Goal: Check status: Check status

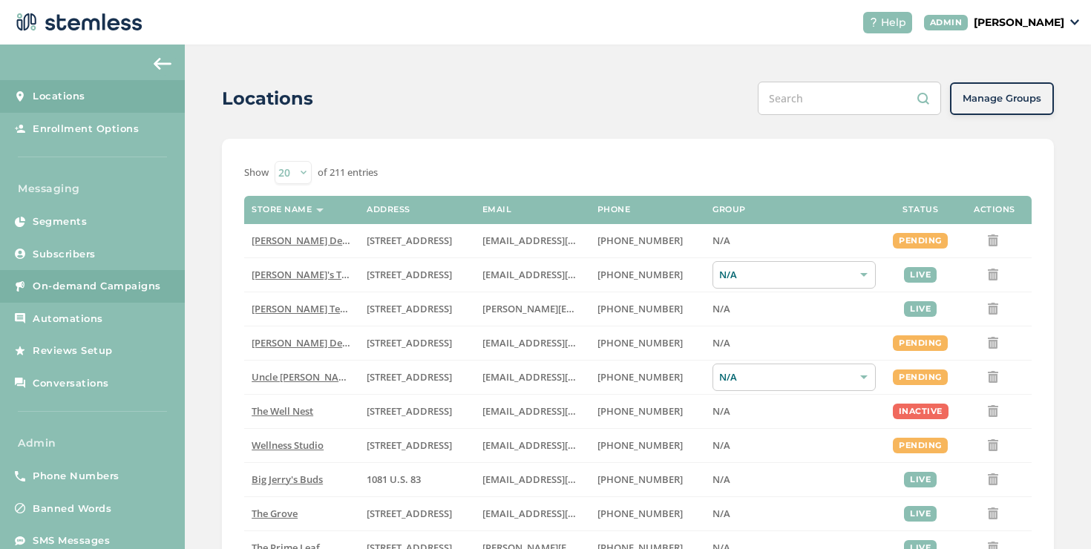
click at [96, 284] on span "On-demand Campaigns" at bounding box center [97, 286] width 128 height 15
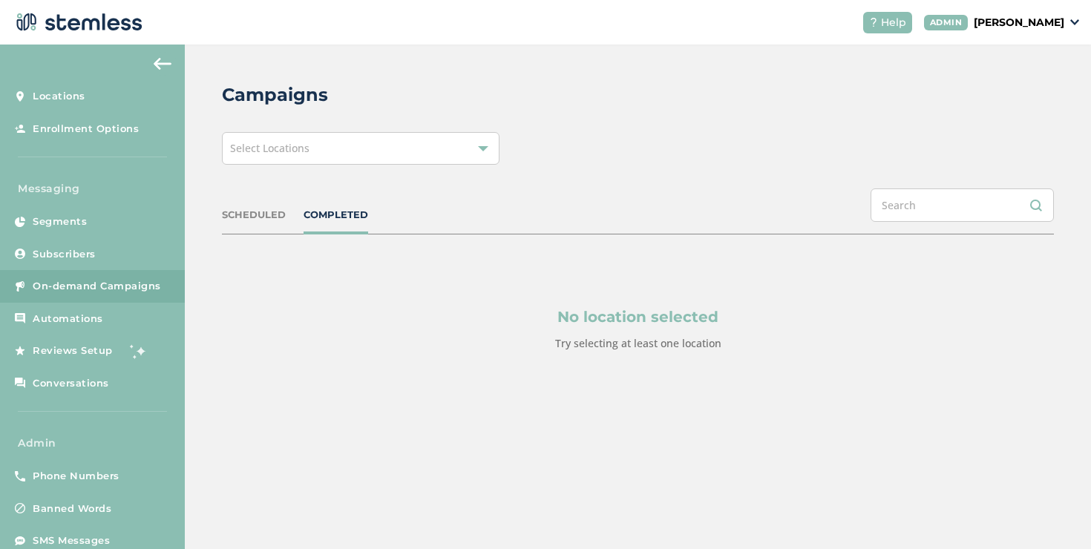
click at [347, 153] on div "Select Locations" at bounding box center [361, 148] width 278 height 33
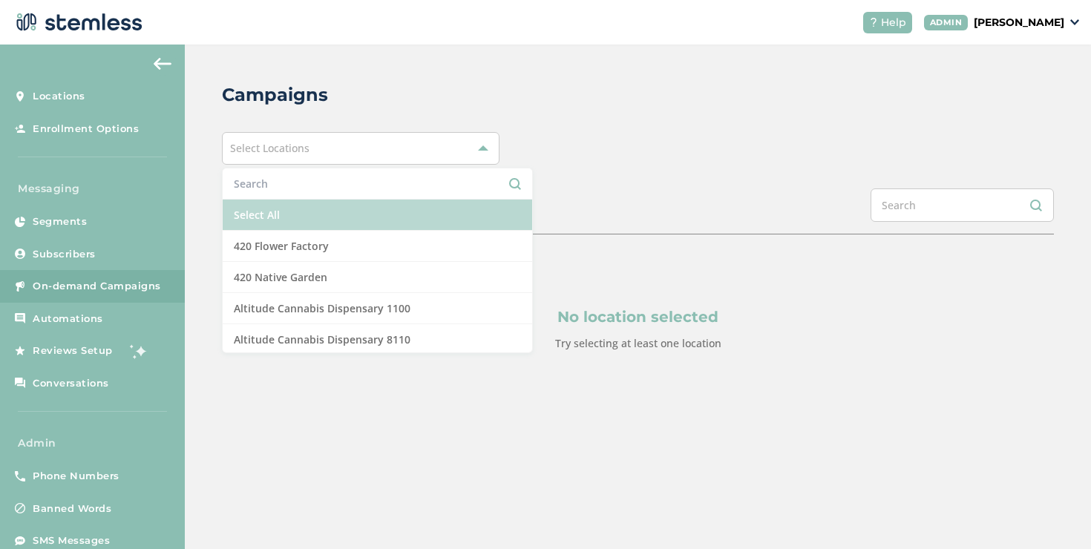
click at [307, 211] on li "Select All" at bounding box center [378, 215] width 310 height 31
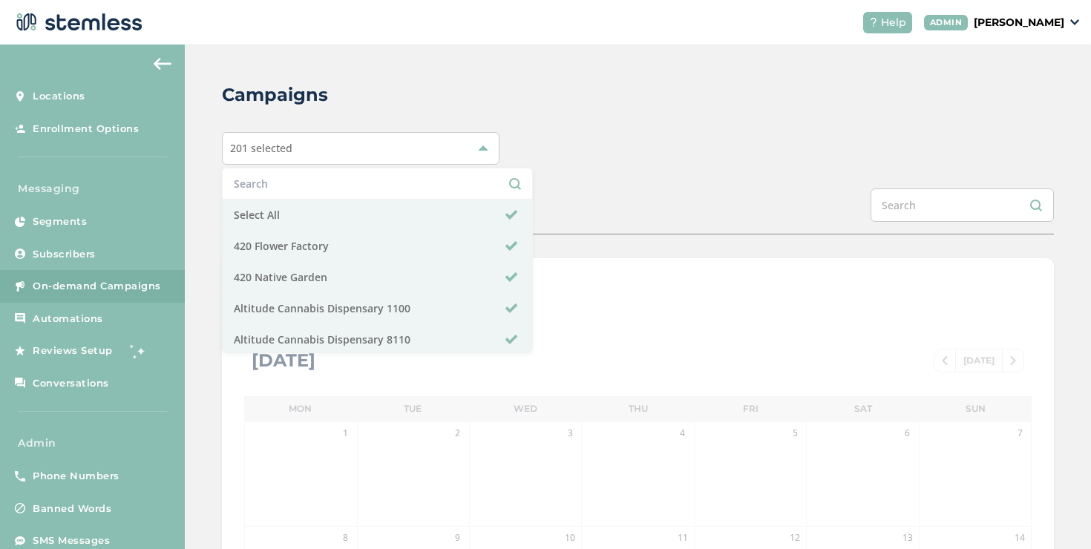
click at [555, 201] on div "SCHEDULED COMPLETED" at bounding box center [638, 212] width 832 height 46
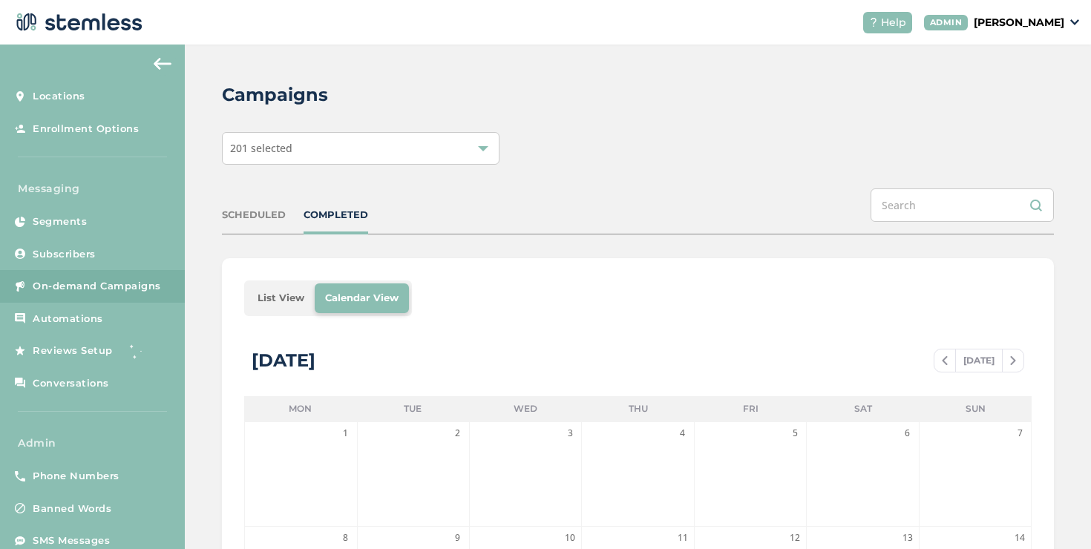
click at [292, 295] on li "List View" at bounding box center [281, 299] width 68 height 30
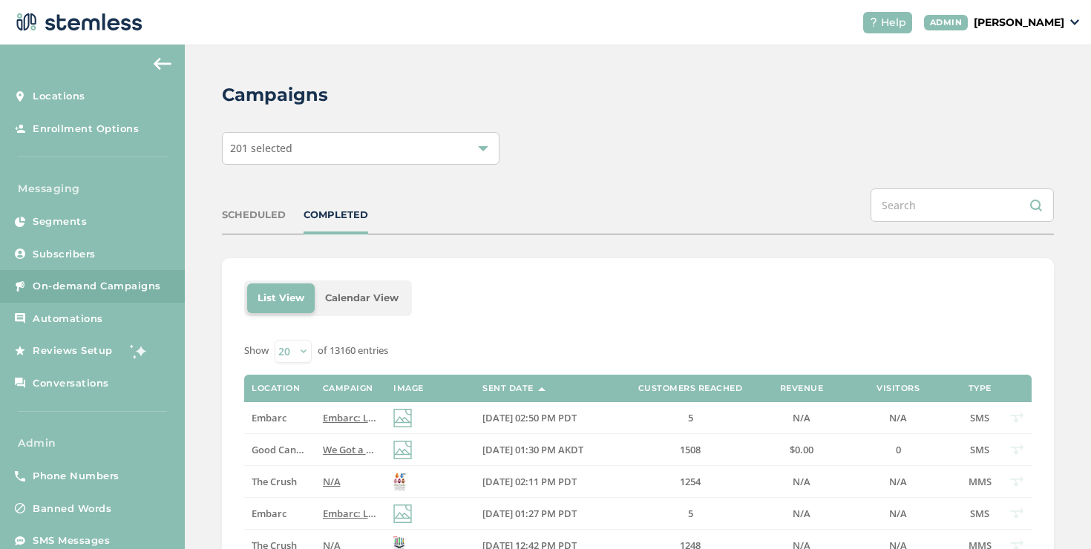
scroll to position [89, 0]
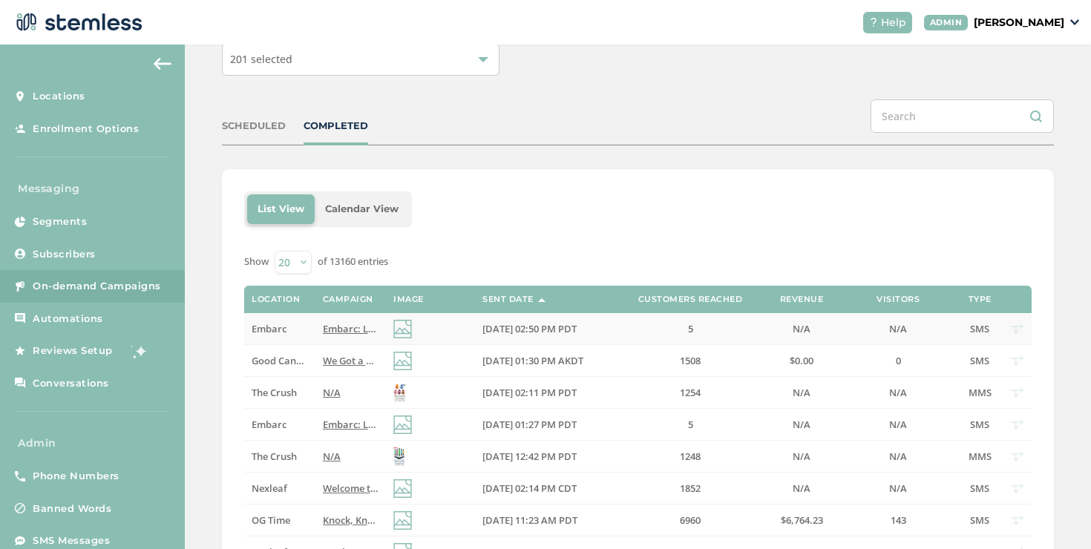
click at [327, 323] on span "Embarc: Limited time offer alert! Get 30% off all online orders at select locat…" at bounding box center [591, 328] width 537 height 13
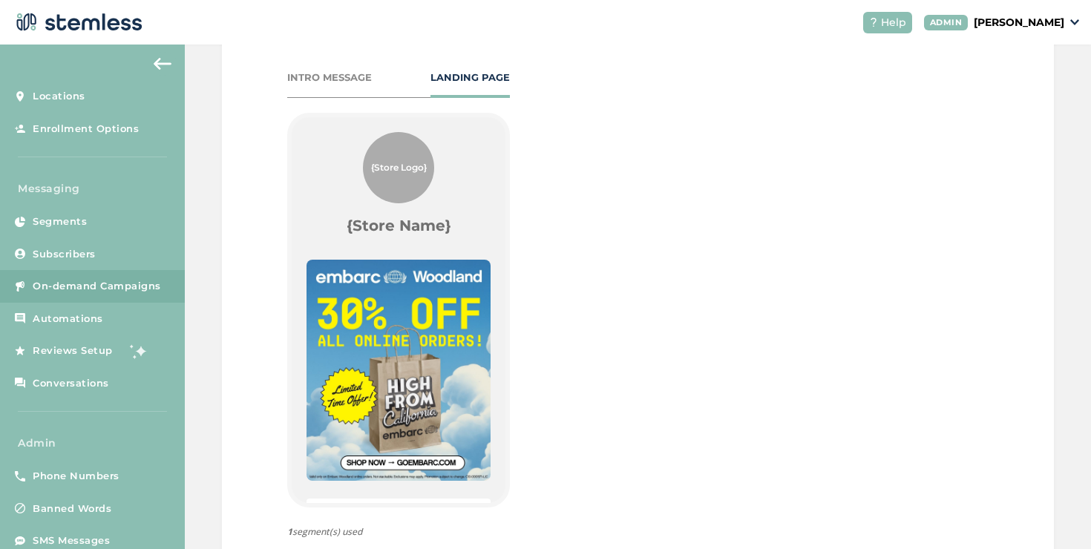
scroll to position [785, 0]
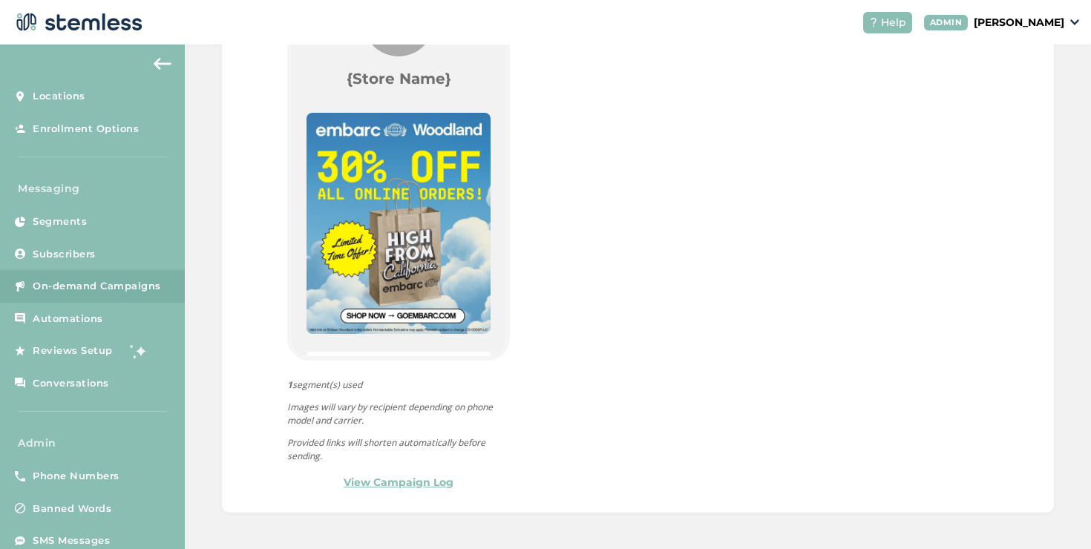
click at [373, 481] on link "View Campaign Log" at bounding box center [399, 483] width 110 height 16
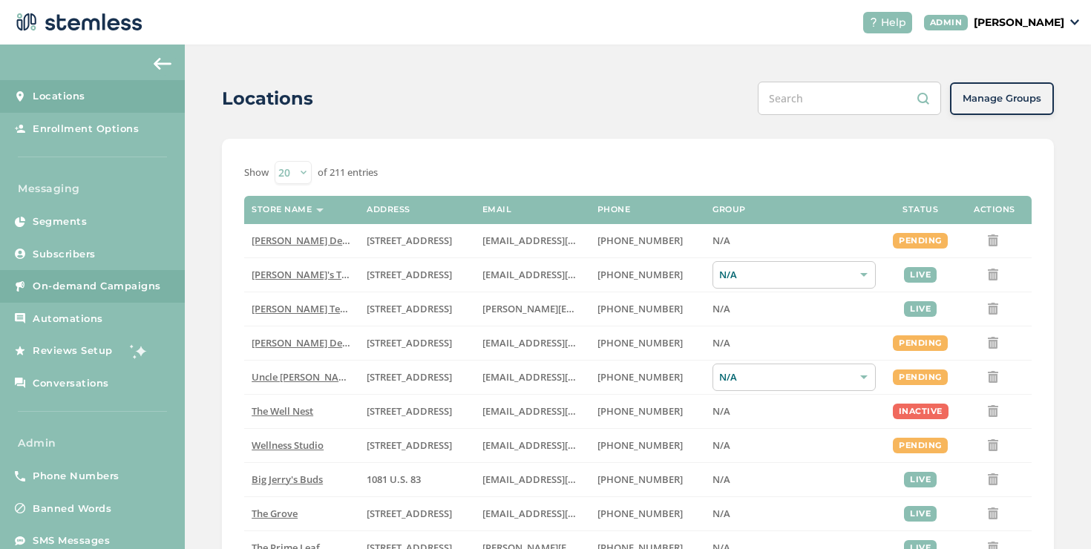
click at [128, 297] on link "On-demand Campaigns" at bounding box center [92, 286] width 185 height 33
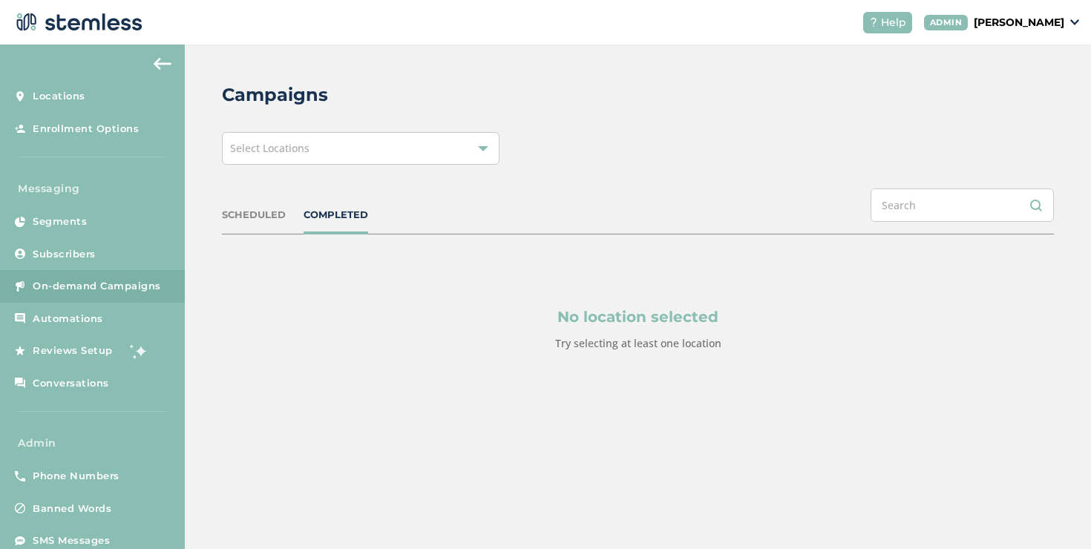
click at [309, 151] on span "Select Locations" at bounding box center [269, 148] width 79 height 14
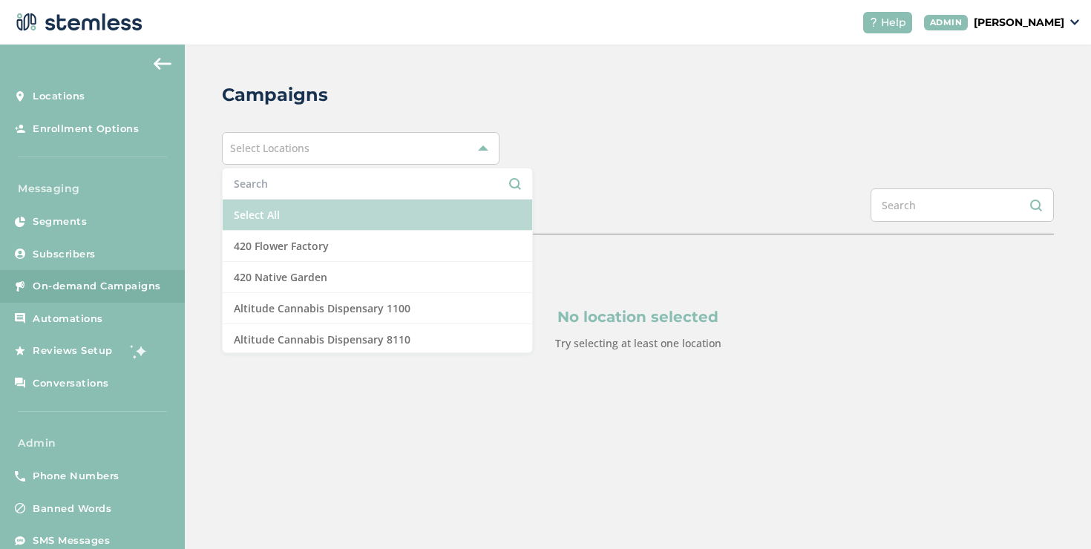
click at [284, 213] on li "Select All" at bounding box center [378, 215] width 310 height 31
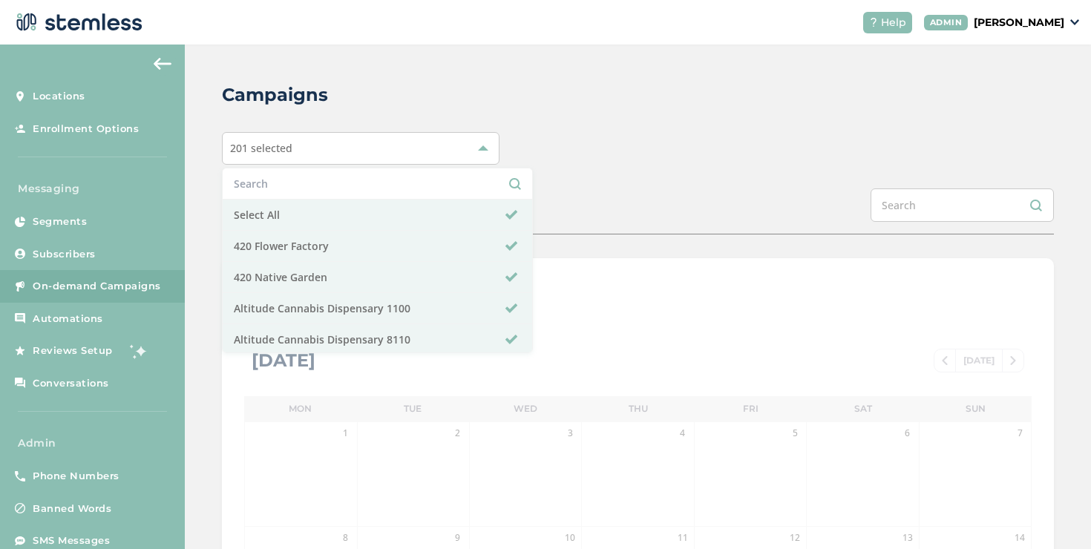
click at [555, 244] on div "Campaigns 201 selected Select All 420 Flower Factory 420 Native Garden Altitude…" at bounding box center [638, 525] width 906 height 961
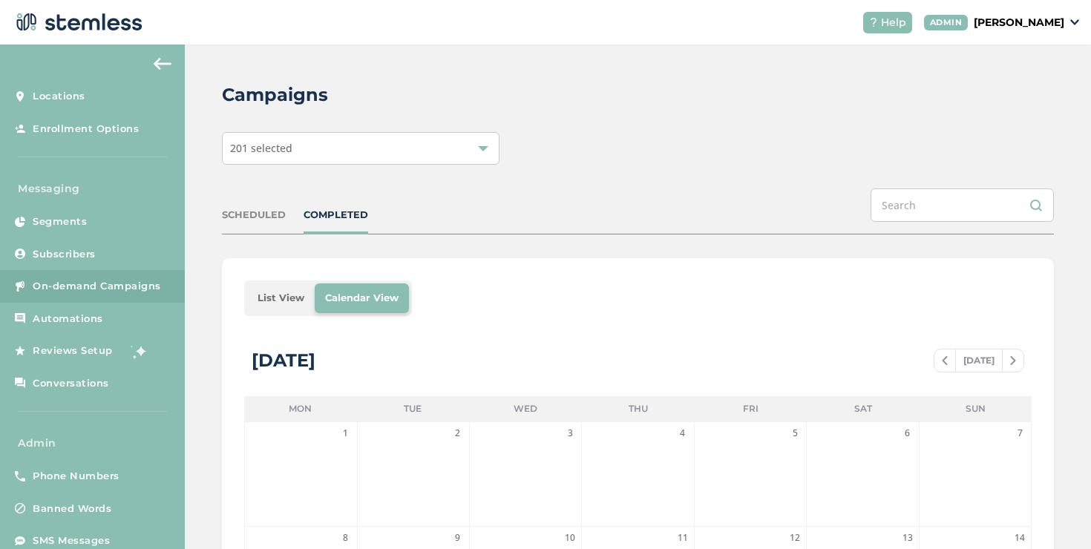
click at [267, 295] on li "List View" at bounding box center [281, 299] width 68 height 30
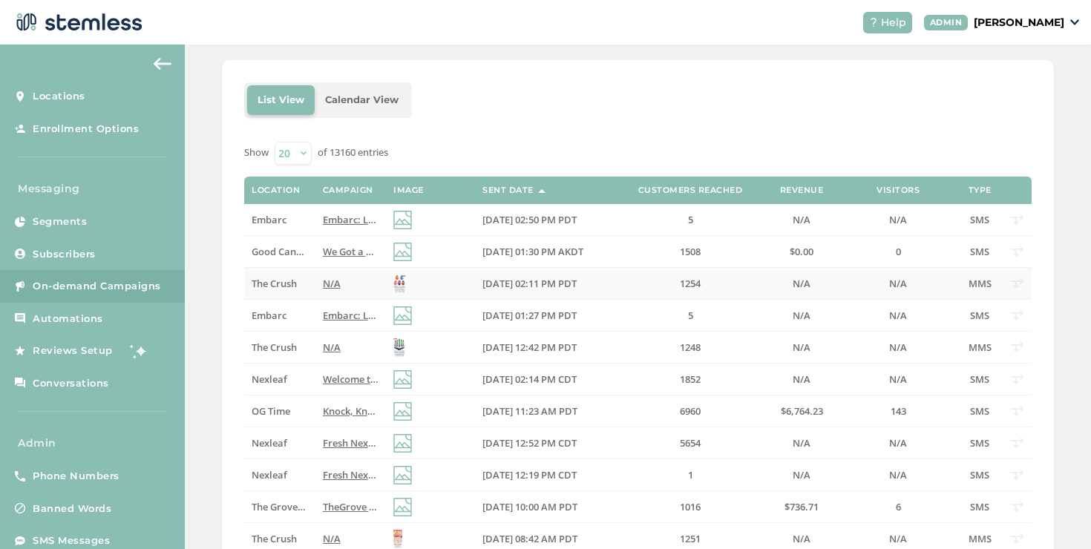
scroll to position [212, 0]
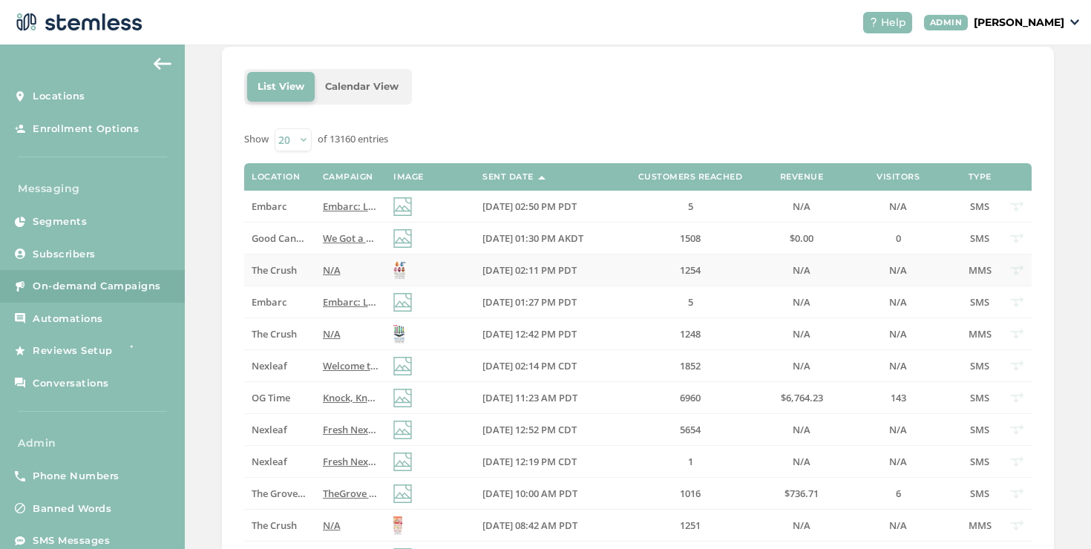
click at [353, 258] on td "N/A" at bounding box center [351, 271] width 71 height 32
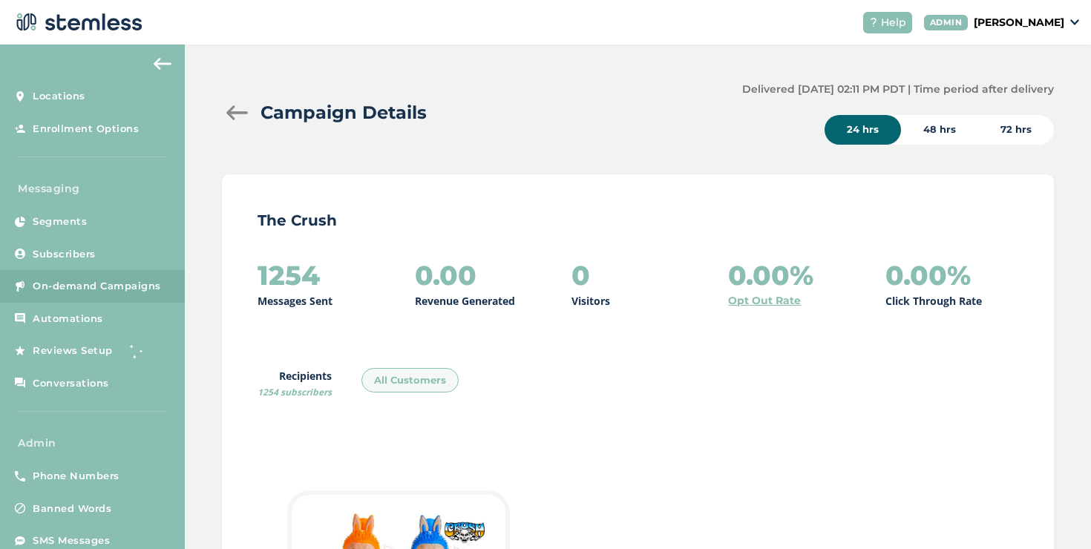
click at [245, 117] on div at bounding box center [237, 112] width 30 height 15
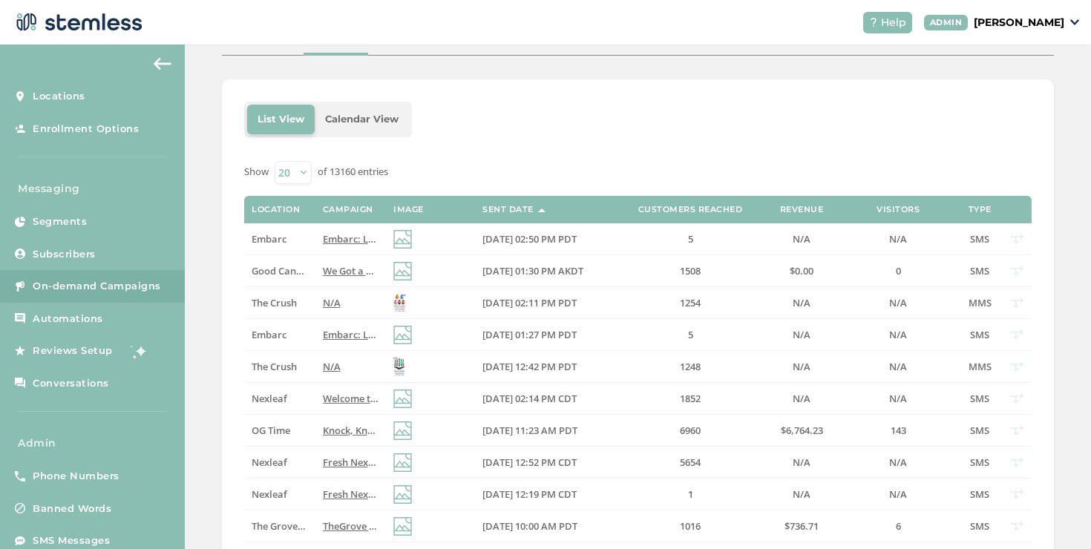
scroll to position [33, 0]
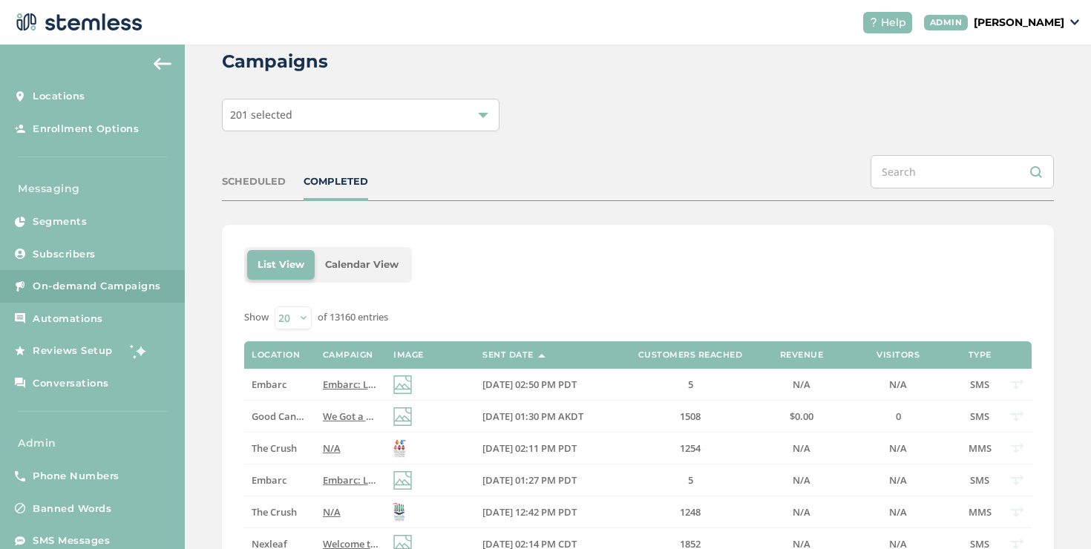
click at [264, 169] on div "SCHEDULED COMPLETED" at bounding box center [638, 178] width 832 height 46
click at [267, 176] on div "SCHEDULED" at bounding box center [254, 181] width 64 height 15
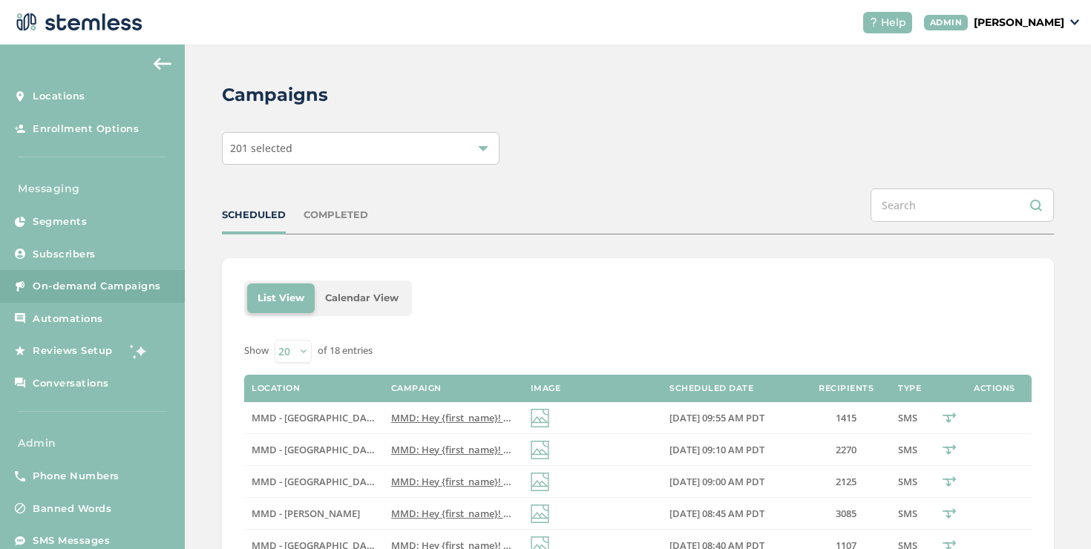
scroll to position [487, 0]
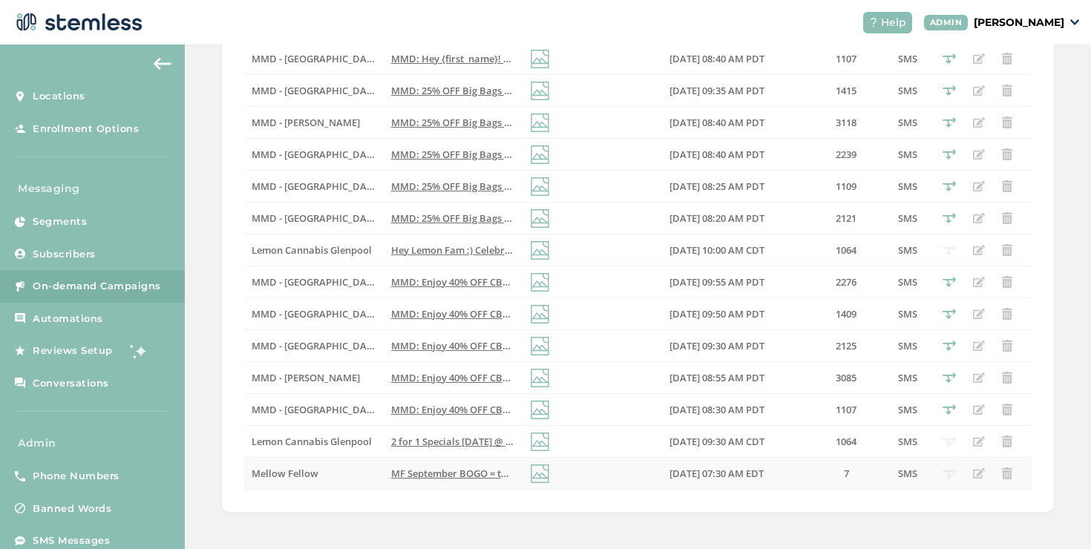
click at [437, 483] on td "MF September BOGO = twice the treats! Buy 1, get 1 FREE. Ends 9/22. Use code: B…" at bounding box center [454, 474] width 140 height 32
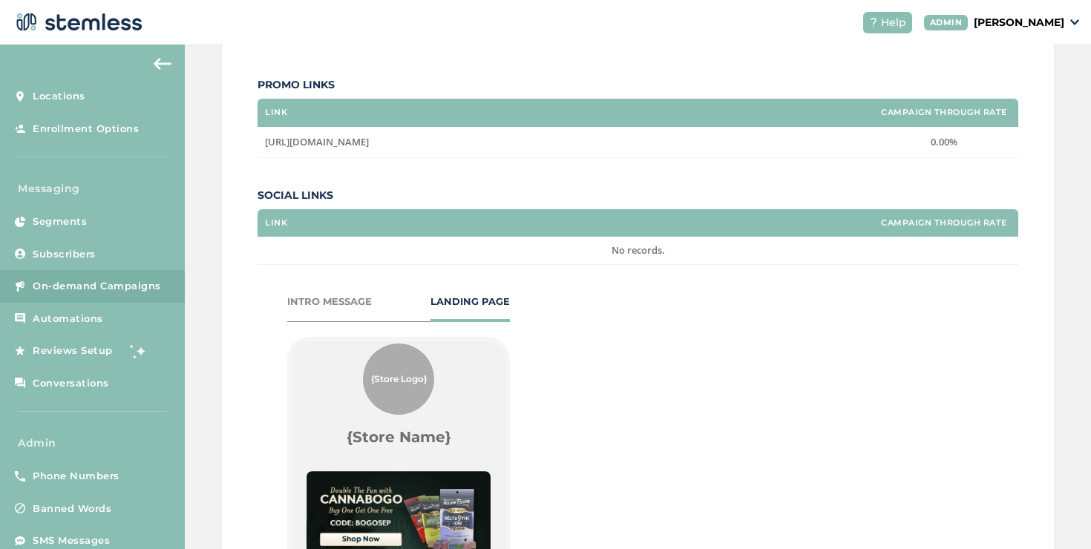
scroll to position [785, 0]
